Goal: Obtain resource: Download file/media

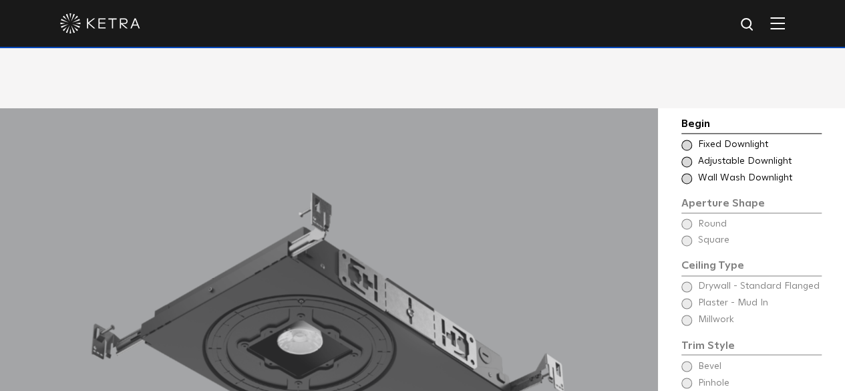
scroll to position [920, 0]
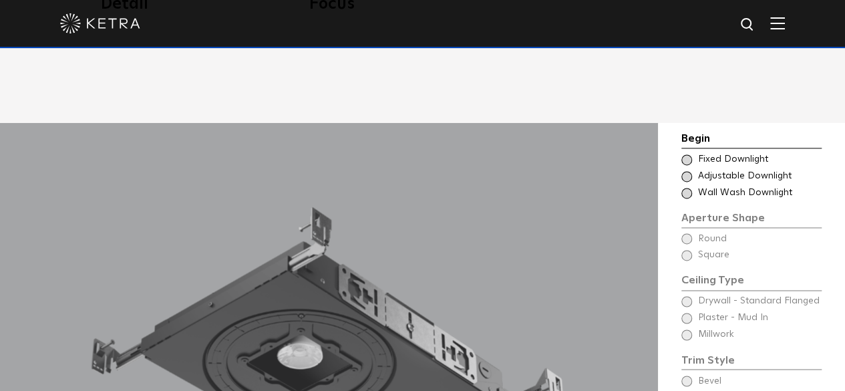
click at [692, 153] on div "Choose Aperture Shape Fixed Downlight" at bounding box center [751, 159] width 140 height 13
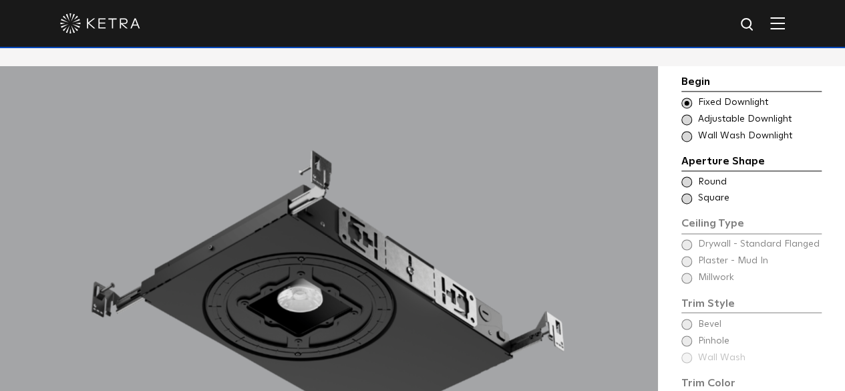
scroll to position [987, 0]
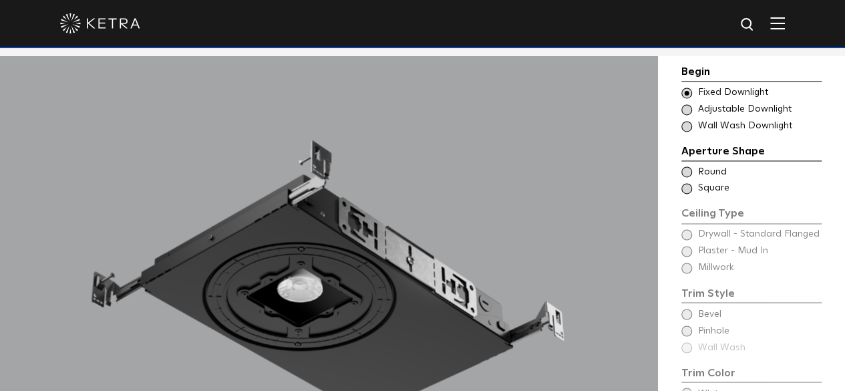
click at [688, 166] on span at bounding box center [686, 171] width 11 height 11
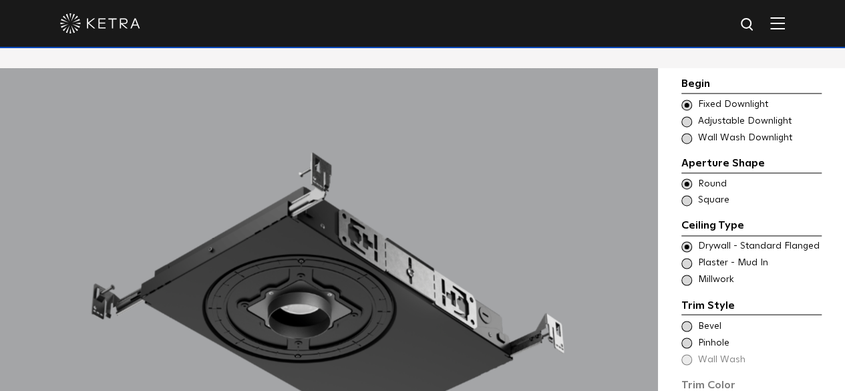
scroll to position [969, 0]
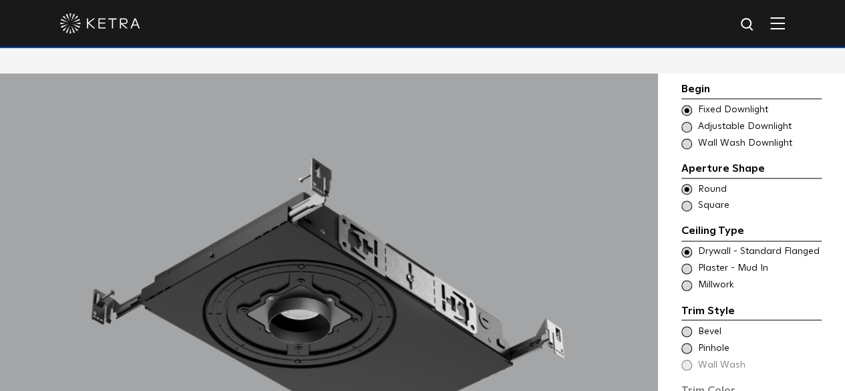
click at [686, 122] on span at bounding box center [686, 127] width 11 height 11
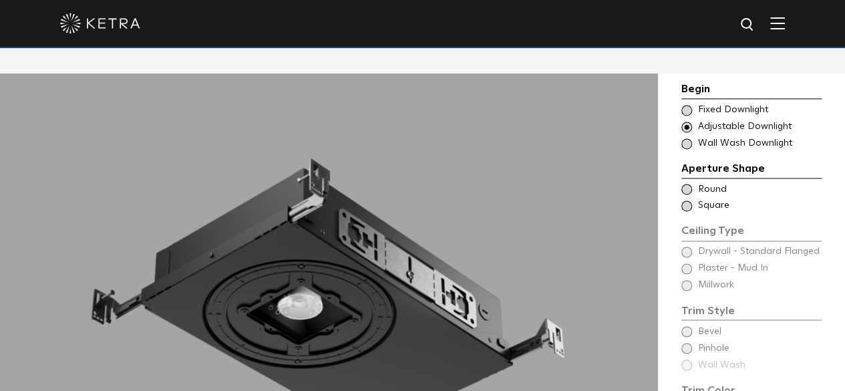
click at [687, 105] on span at bounding box center [686, 110] width 11 height 11
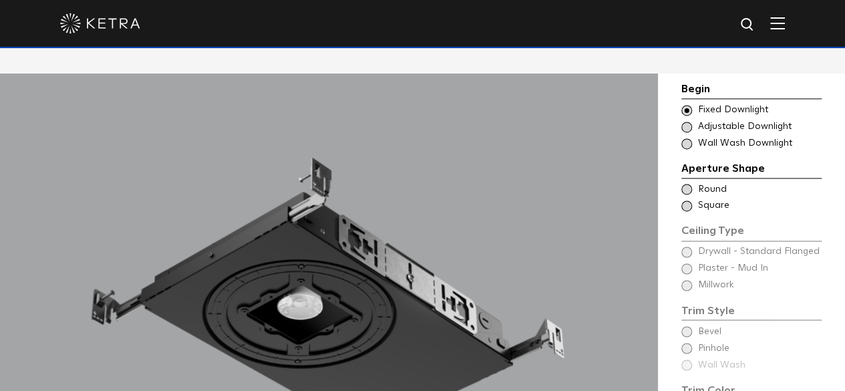
click at [686, 122] on span at bounding box center [686, 127] width 11 height 11
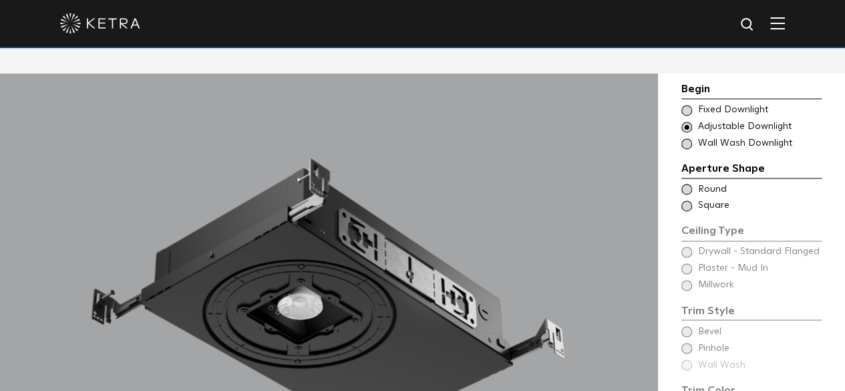
click at [686, 138] on span at bounding box center [686, 143] width 11 height 11
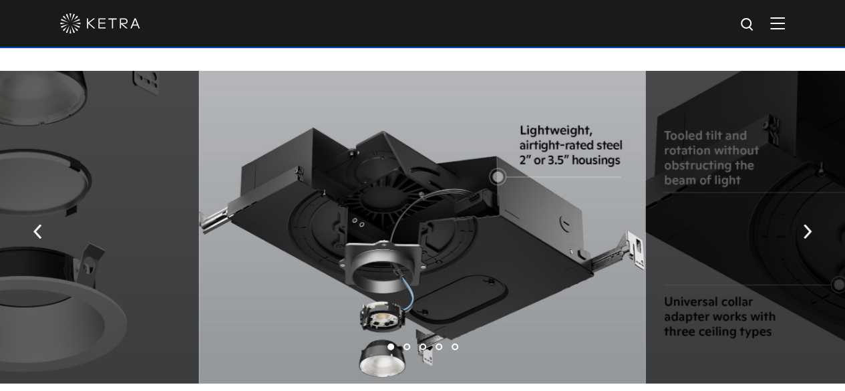
scroll to position [2025, 0]
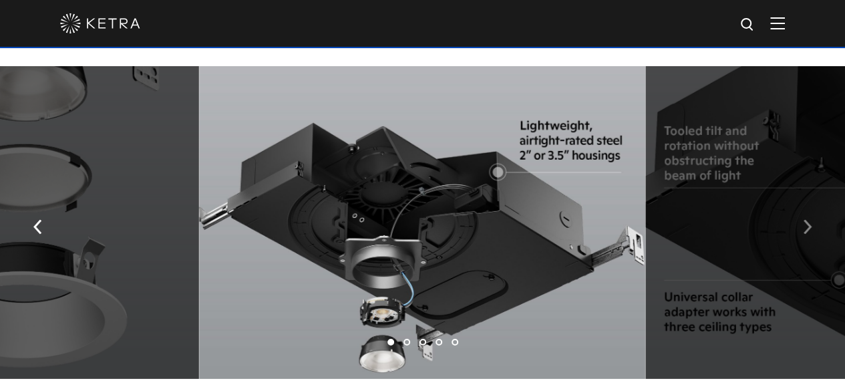
click at [802, 220] on img "button" at bounding box center [806, 227] width 9 height 15
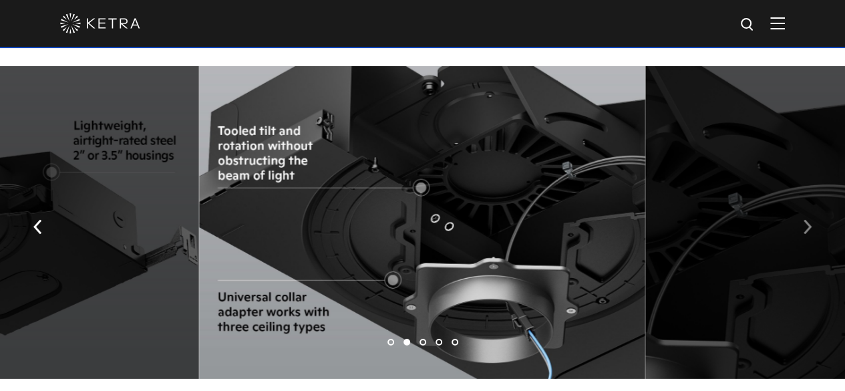
click at [802, 220] on img "button" at bounding box center [806, 227] width 9 height 15
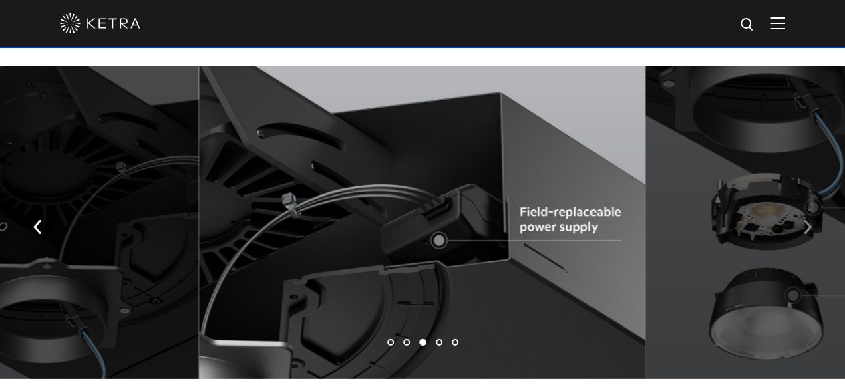
click at [802, 220] on img "button" at bounding box center [806, 227] width 9 height 15
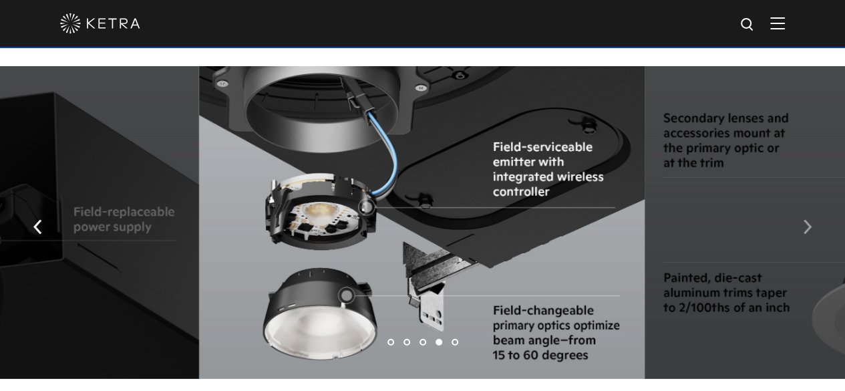
click at [802, 220] on img "button" at bounding box center [806, 227] width 9 height 15
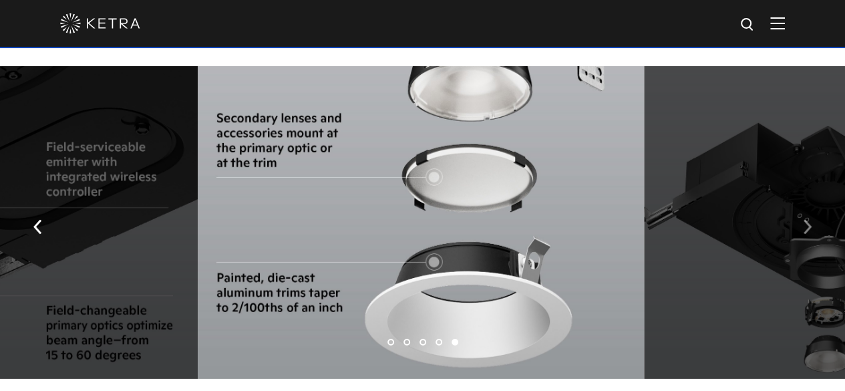
click at [802, 220] on img "button" at bounding box center [806, 227] width 9 height 15
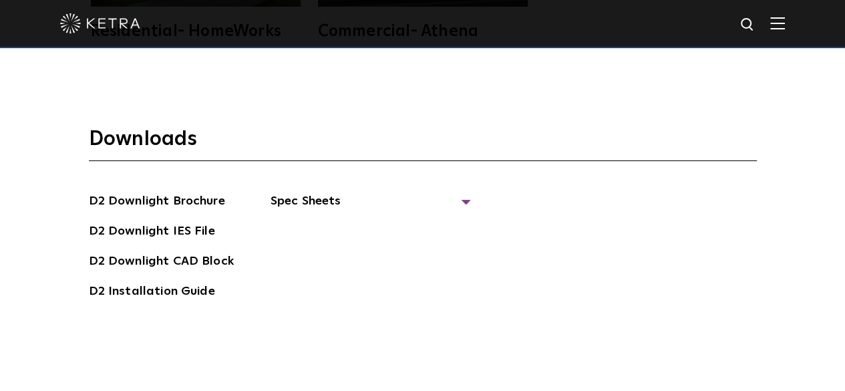
scroll to position [3263, 0]
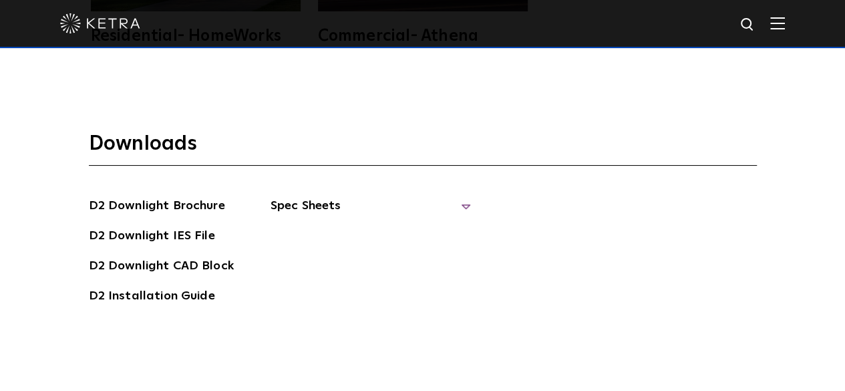
click at [290, 196] on span "Spec Sheets" at bounding box center [370, 210] width 200 height 29
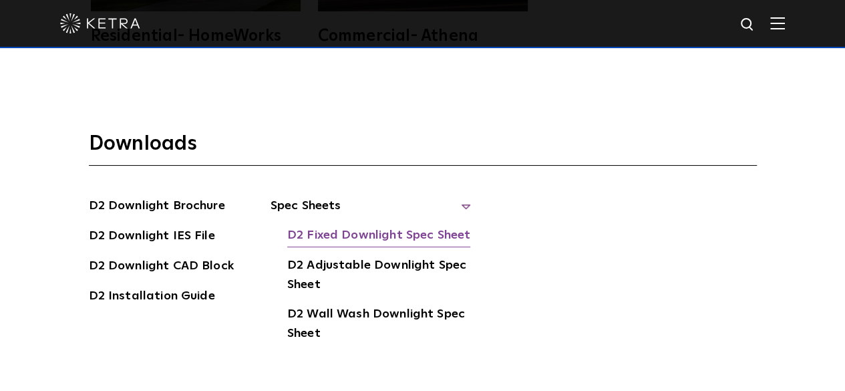
drag, startPoint x: 324, startPoint y: 212, endPoint x: 317, endPoint y: 213, distance: 7.5
click at [317, 226] on link "D2 Fixed Downlight Spec Sheet" at bounding box center [378, 236] width 183 height 21
